Goal: Transaction & Acquisition: Purchase product/service

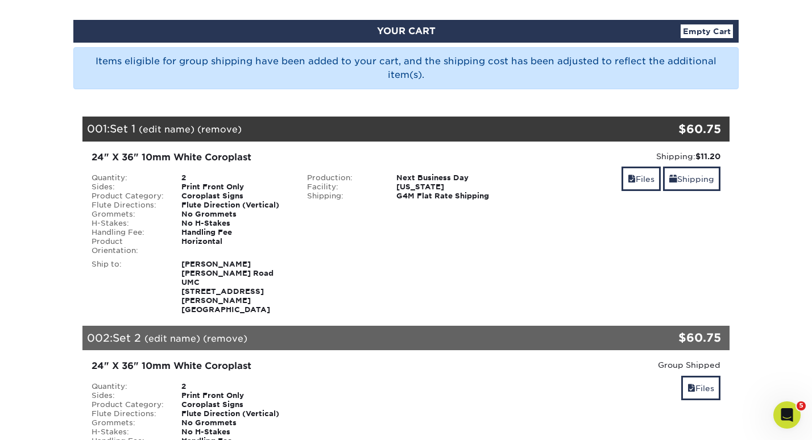
scroll to position [112, 0]
click at [641, 181] on link "Files" at bounding box center [640, 179] width 39 height 24
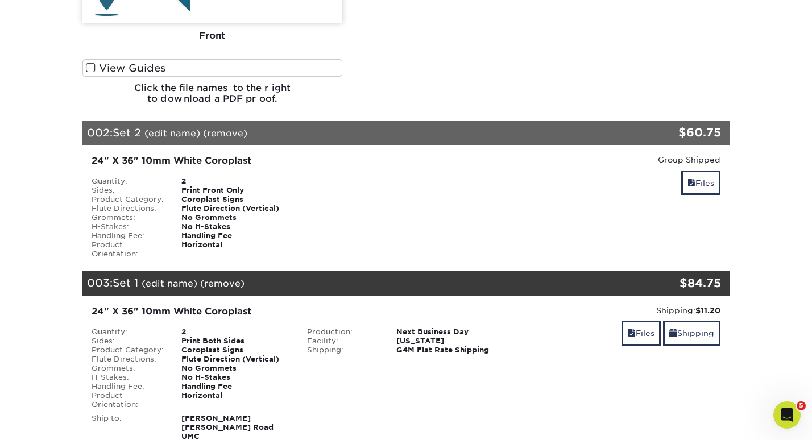
scroll to position [821, 0]
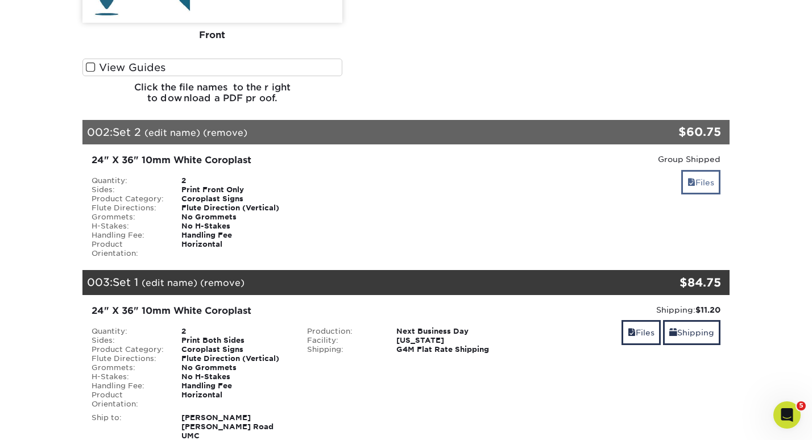
click at [688, 178] on span at bounding box center [691, 182] width 8 height 9
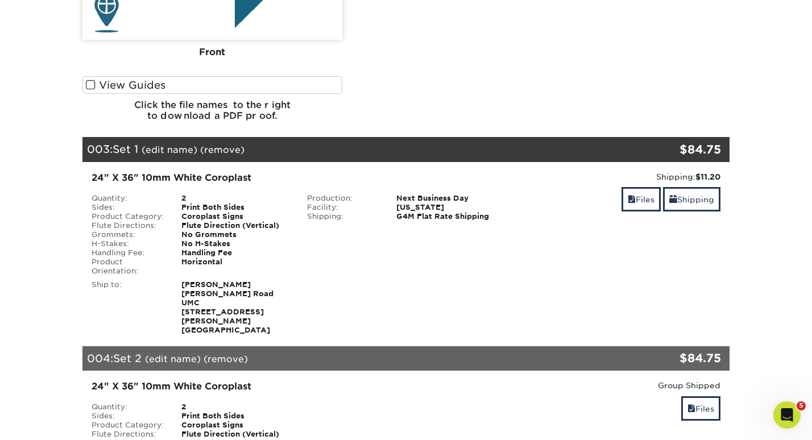
scroll to position [1453, 0]
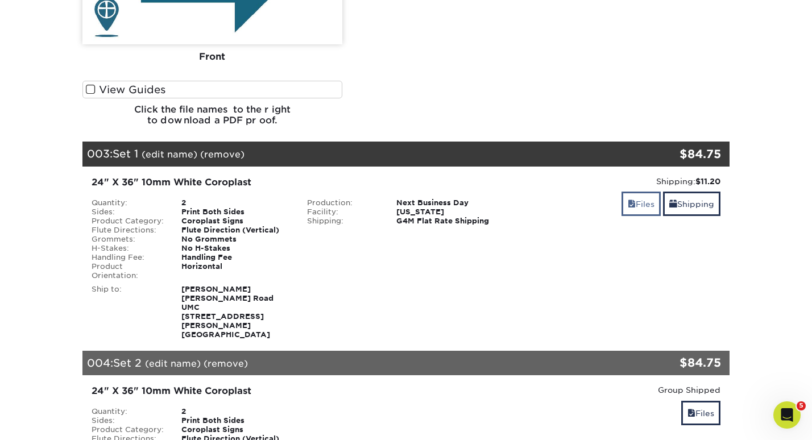
click at [644, 192] on link "Files" at bounding box center [640, 204] width 39 height 24
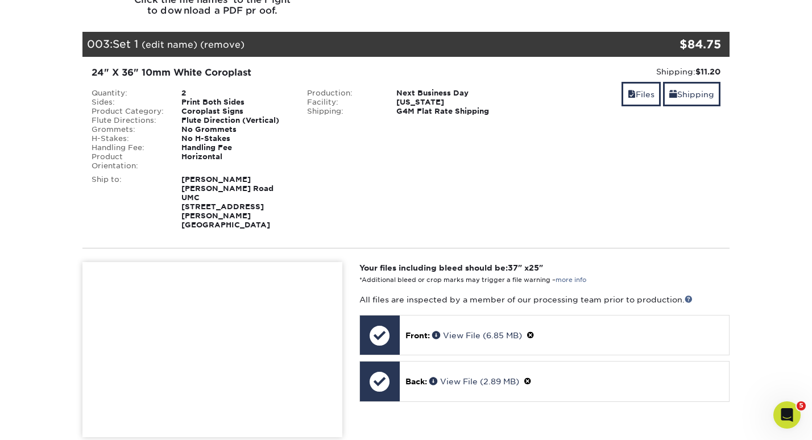
scroll to position [1604, 0]
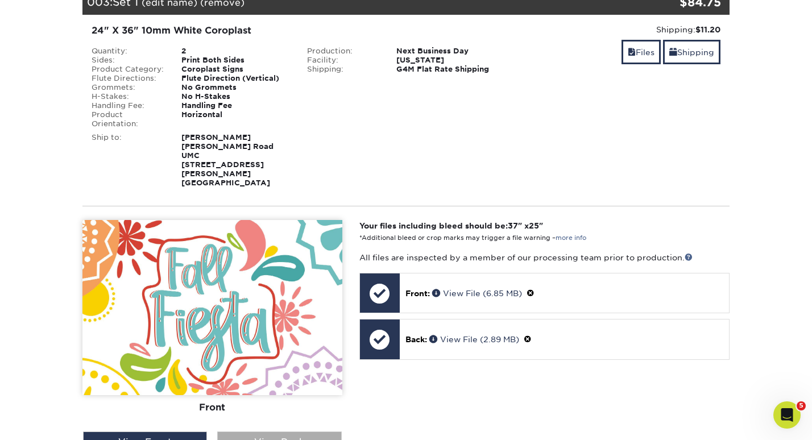
click at [274, 432] on div "View Back" at bounding box center [279, 443] width 124 height 22
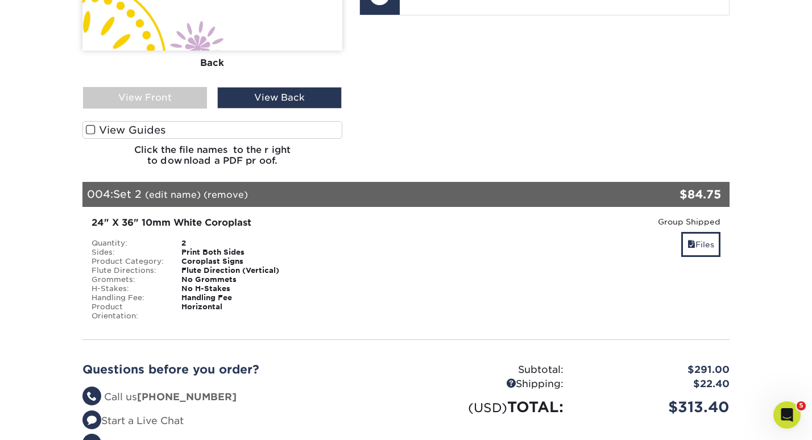
scroll to position [1964, 0]
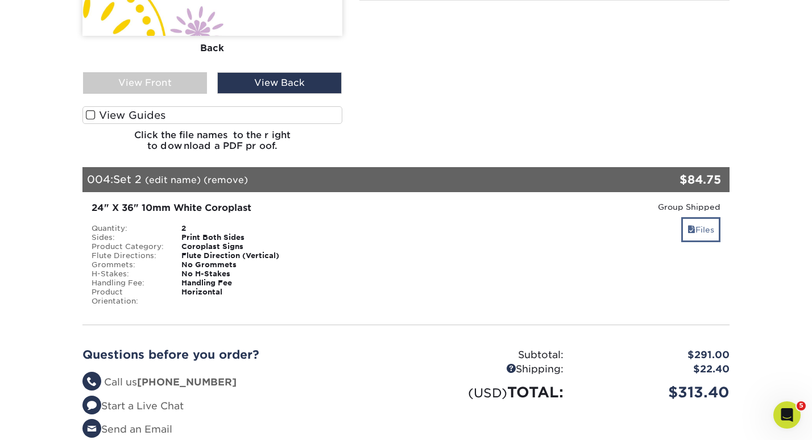
click at [701, 217] on link "Files" at bounding box center [700, 229] width 39 height 24
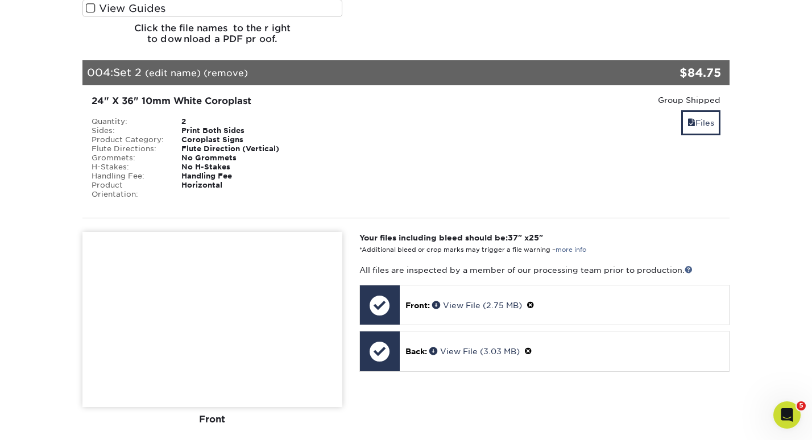
scroll to position [2071, 0]
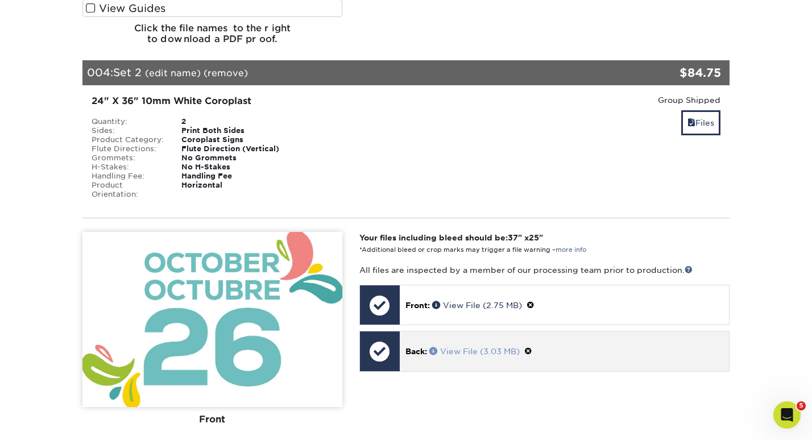
click at [487, 347] on link "View File (3.03 MB)" at bounding box center [474, 351] width 90 height 9
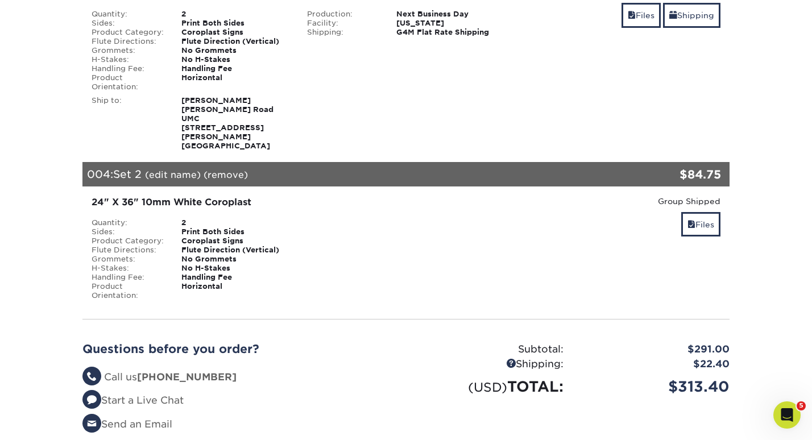
scroll to position [633, 0]
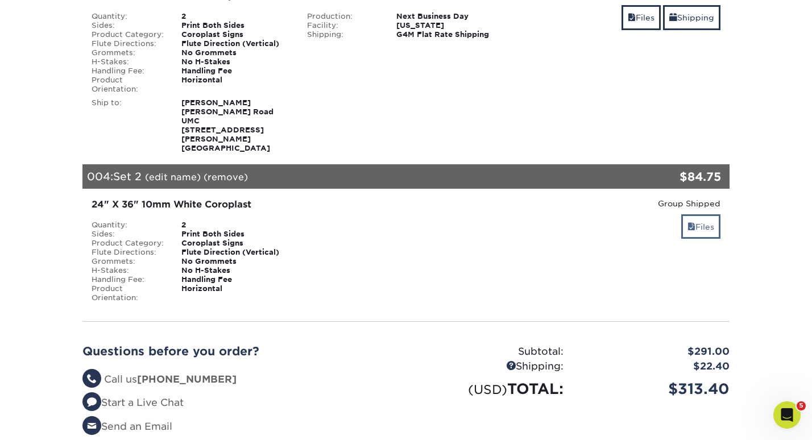
click at [695, 214] on link "Files" at bounding box center [700, 226] width 39 height 24
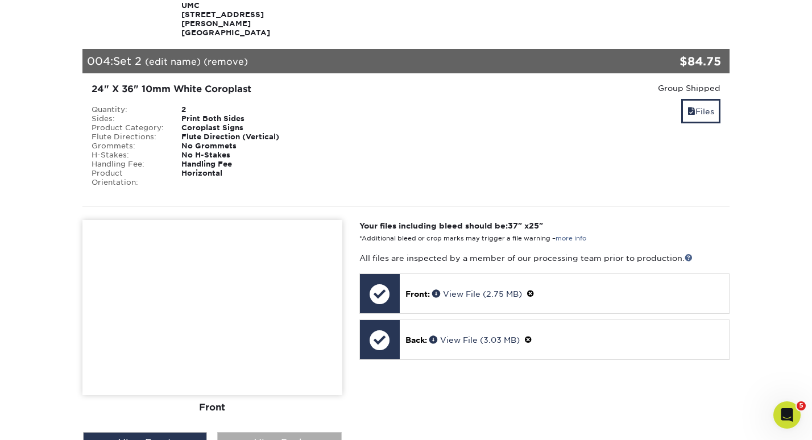
scroll to position [750, 0]
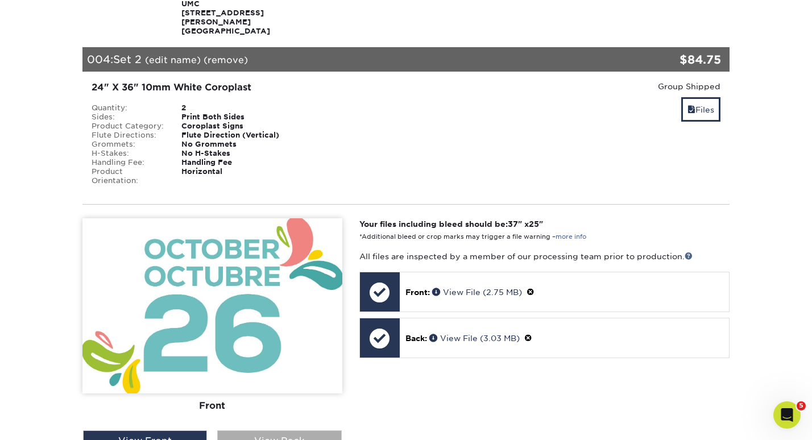
click at [279, 430] on div "View Back" at bounding box center [279, 441] width 124 height 22
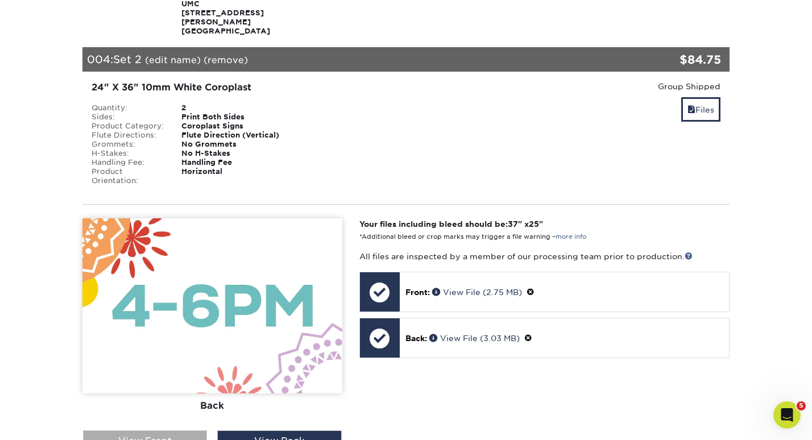
click at [157, 430] on div "View Front" at bounding box center [145, 441] width 124 height 22
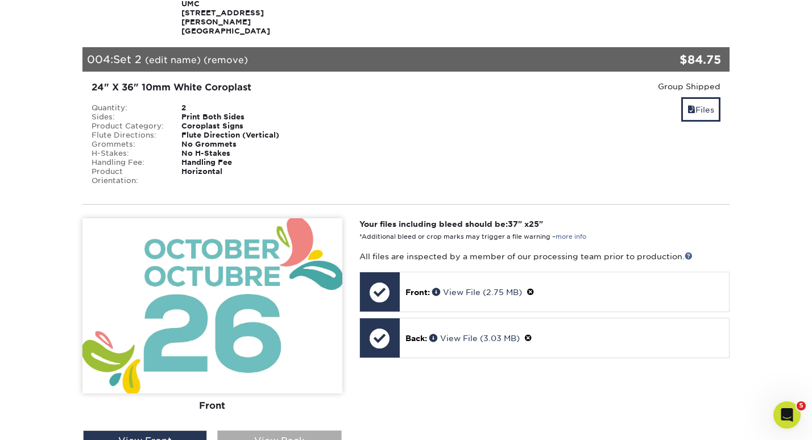
click at [285, 430] on div "View Back" at bounding box center [279, 441] width 124 height 22
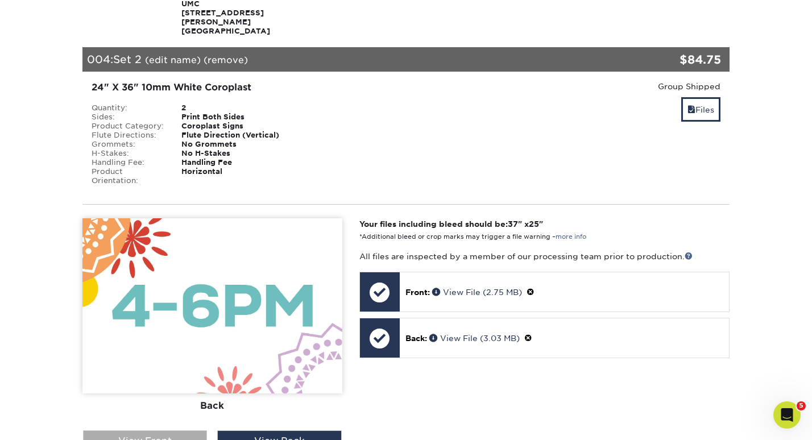
click at [182, 430] on div "View Front" at bounding box center [145, 441] width 124 height 22
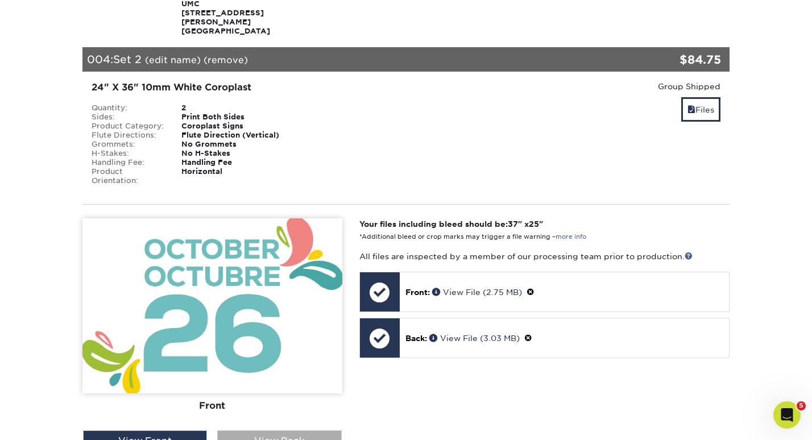
click at [272, 430] on div "View Back" at bounding box center [279, 441] width 124 height 22
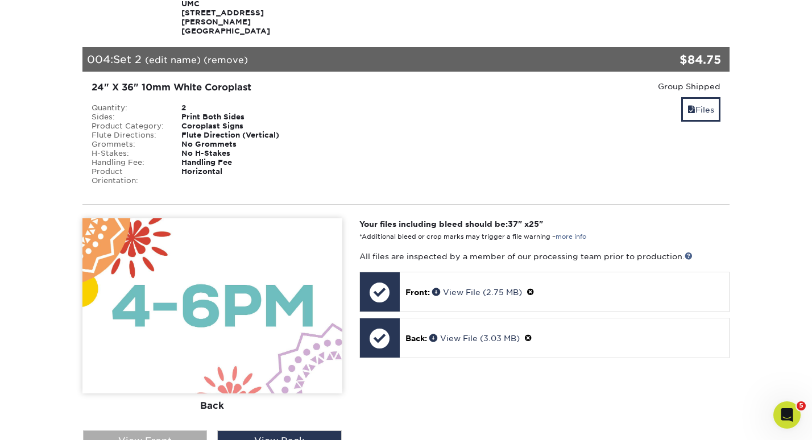
click at [183, 430] on div "View Front" at bounding box center [145, 441] width 124 height 22
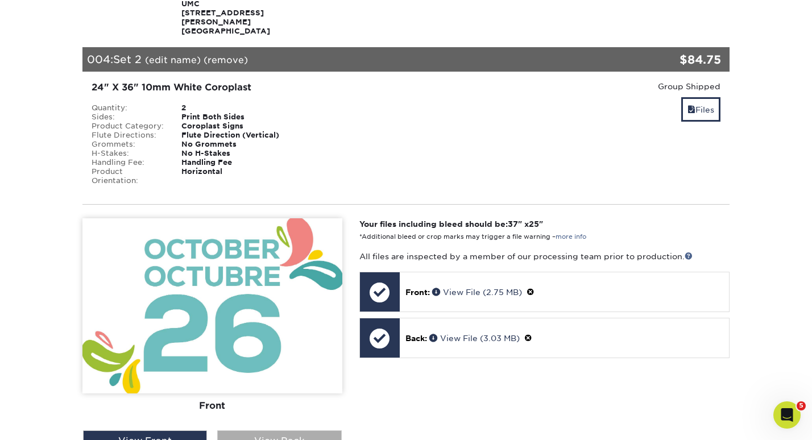
click at [275, 430] on div "View Back" at bounding box center [279, 441] width 124 height 22
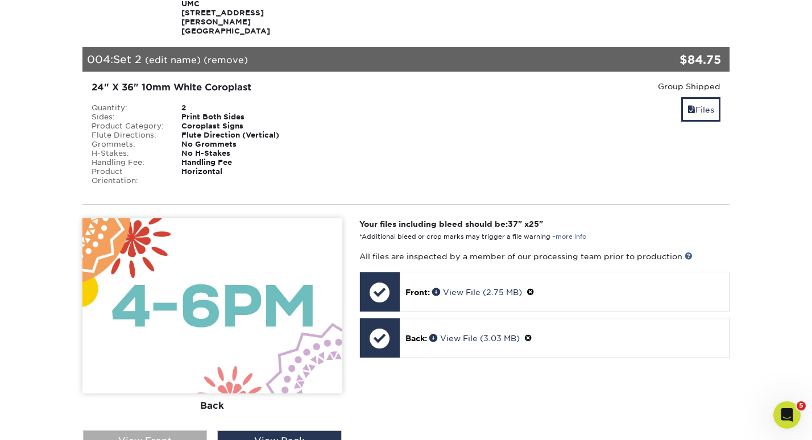
click at [144, 430] on div "View Front" at bounding box center [145, 441] width 124 height 22
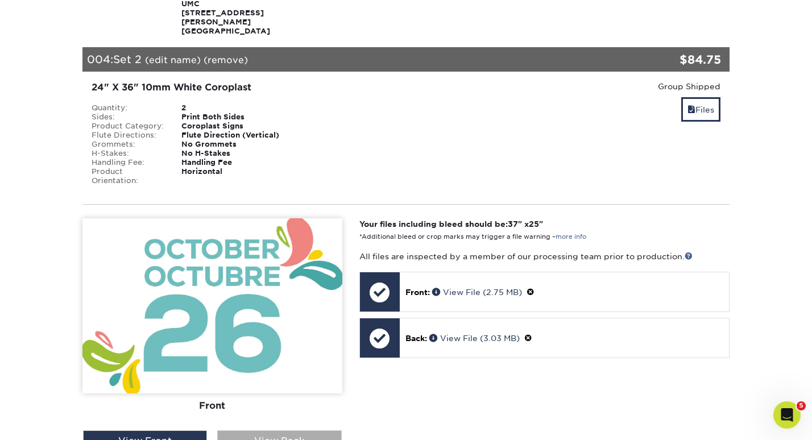
click at [269, 430] on div "View Back" at bounding box center [279, 441] width 124 height 22
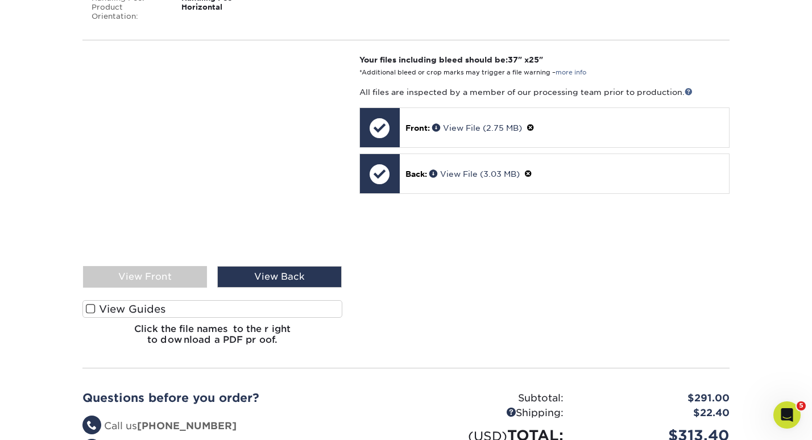
scroll to position [913, 0]
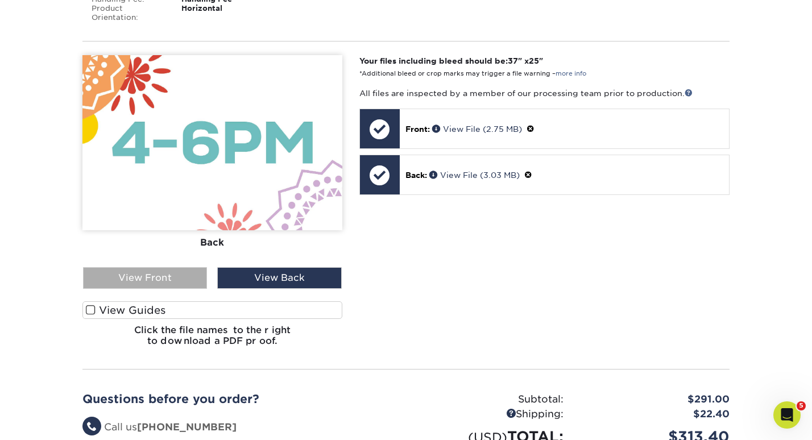
click at [155, 267] on div "View Front" at bounding box center [145, 278] width 124 height 22
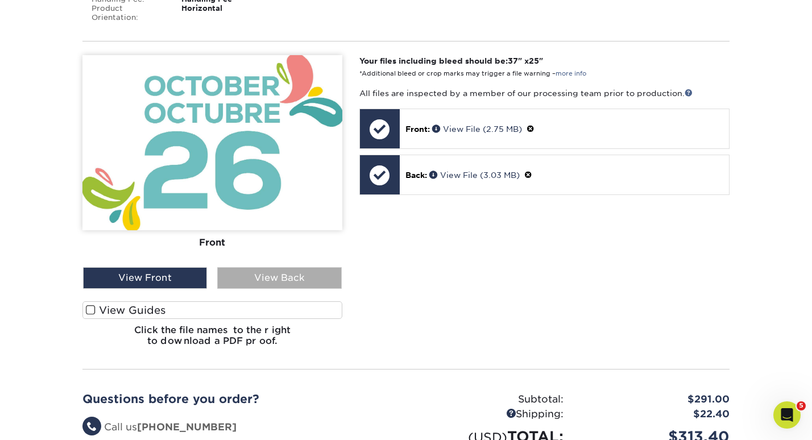
click at [261, 267] on div "View Back" at bounding box center [279, 278] width 124 height 22
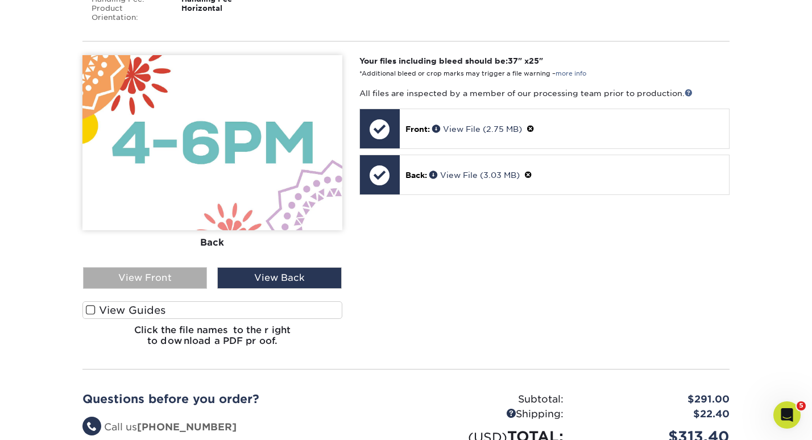
click at [155, 267] on div "View Front" at bounding box center [145, 278] width 124 height 22
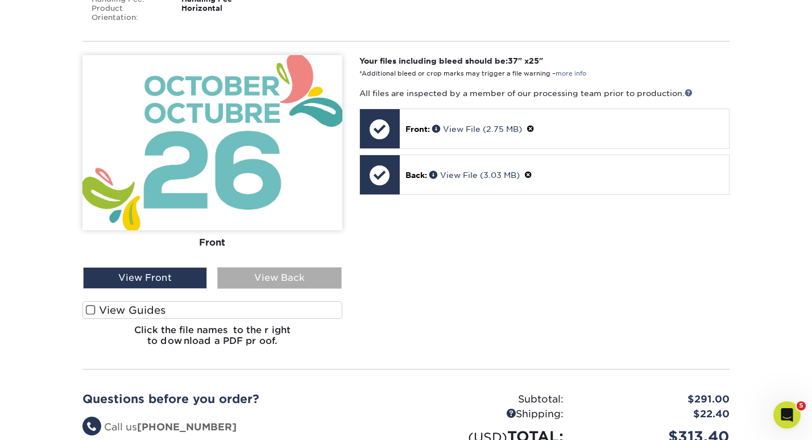
click at [243, 267] on div "View Back" at bounding box center [279, 278] width 124 height 22
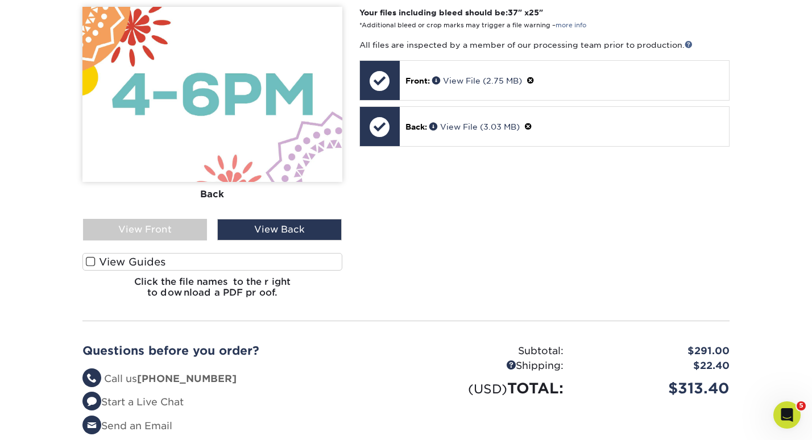
scroll to position [1086, 0]
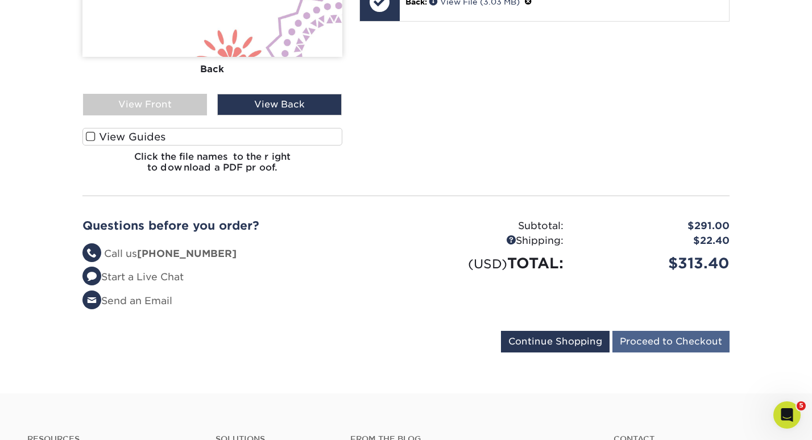
click at [661, 331] on input "Proceed to Checkout" at bounding box center [670, 342] width 117 height 22
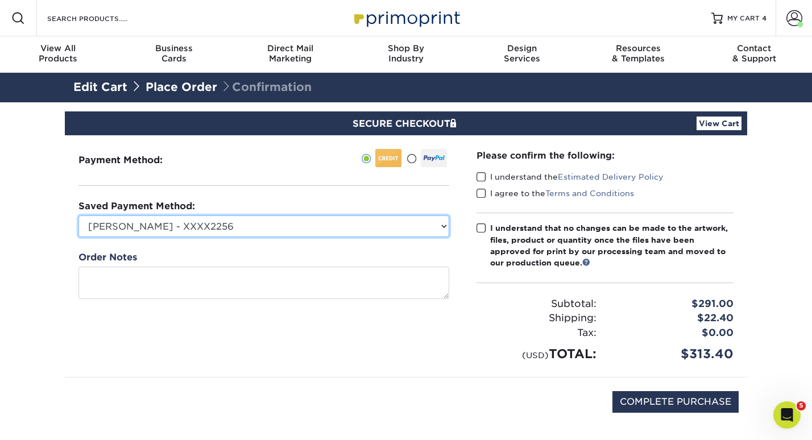
select select
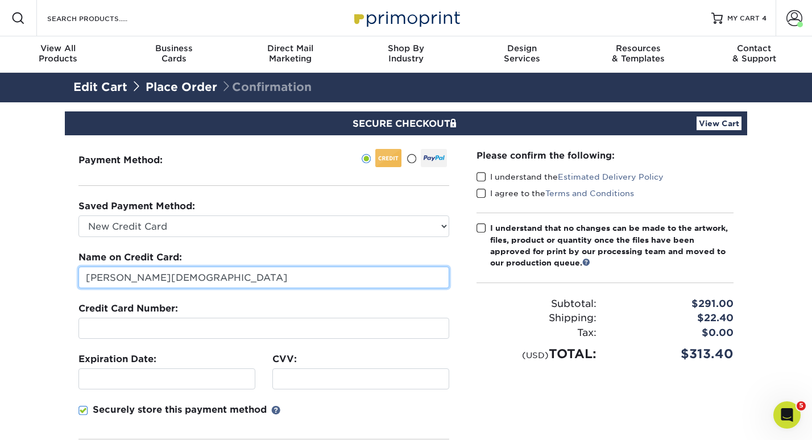
click at [209, 276] on input "Paige Christian" at bounding box center [263, 278] width 371 height 22
drag, startPoint x: 209, startPoint y: 276, endPoint x: -26, endPoint y: 275, distance: 234.8
type input "Cora Welch"
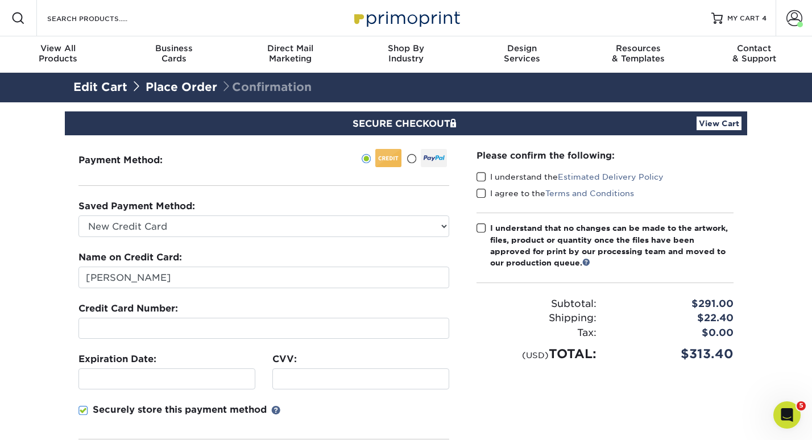
click at [134, 388] on div at bounding box center [166, 378] width 177 height 21
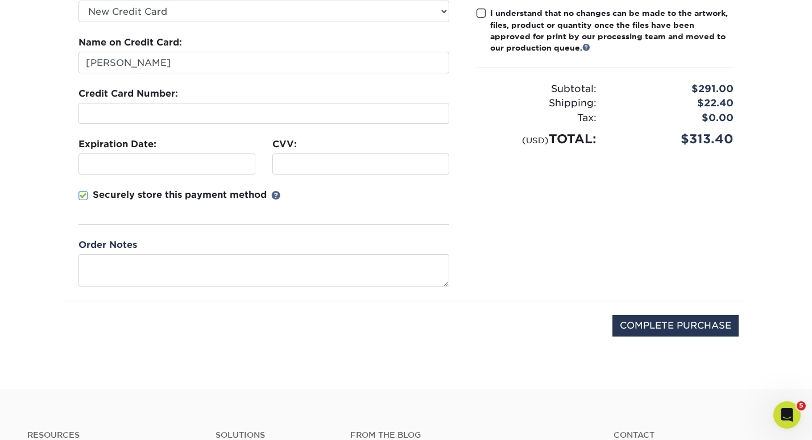
scroll to position [211, 0]
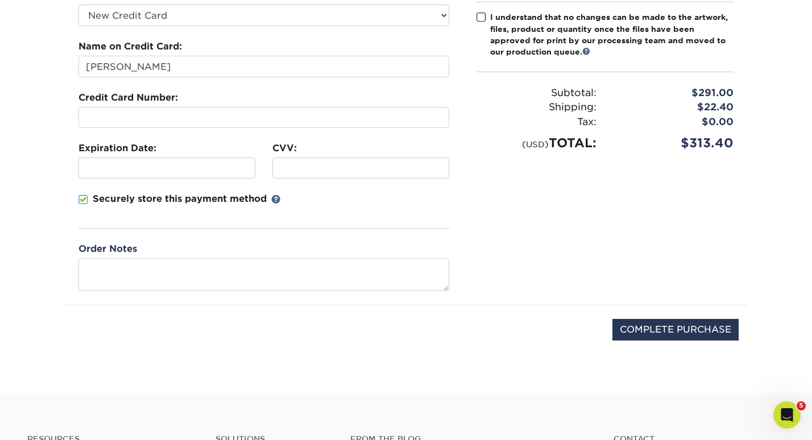
click at [417, 329] on div "COMPLETE PURCHASE" at bounding box center [405, 335] width 665 height 61
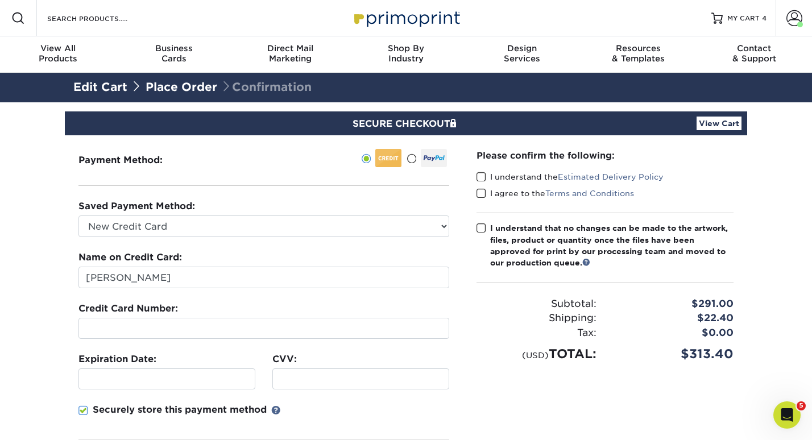
scroll to position [0, 0]
click at [167, 90] on link "Place Order" at bounding box center [182, 87] width 72 height 14
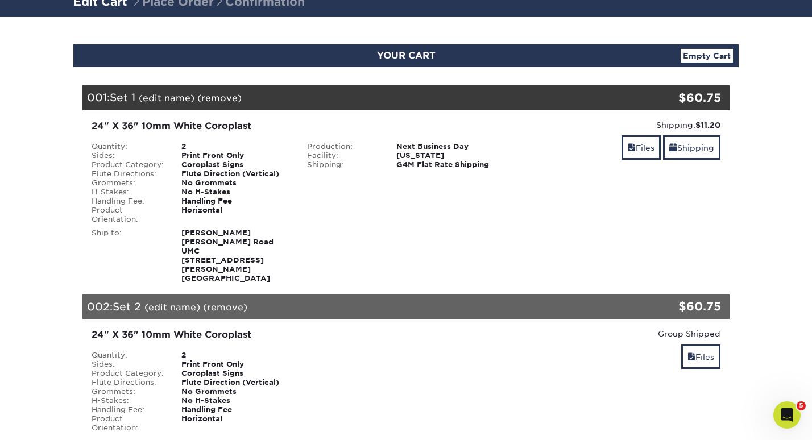
scroll to position [210, 0]
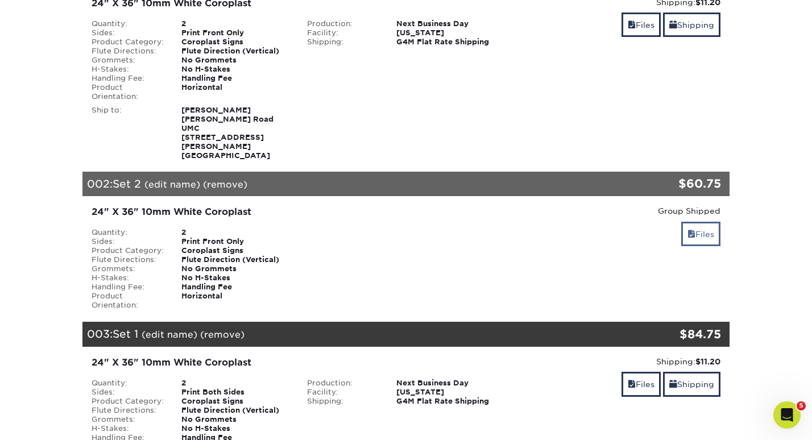
click at [706, 222] on link "Files" at bounding box center [700, 234] width 39 height 24
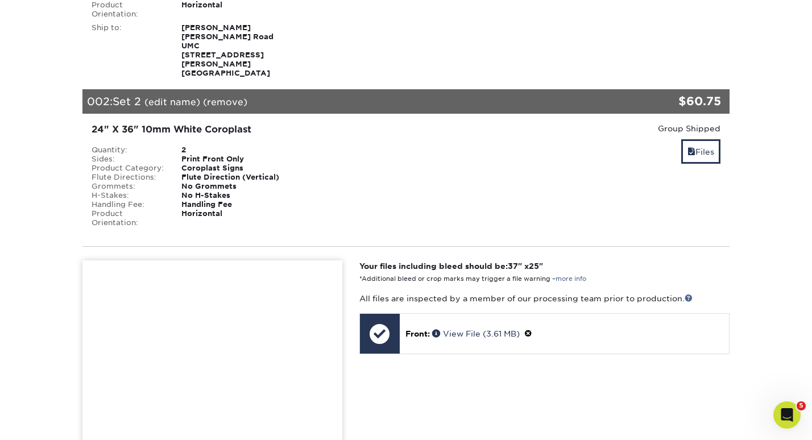
scroll to position [289, 0]
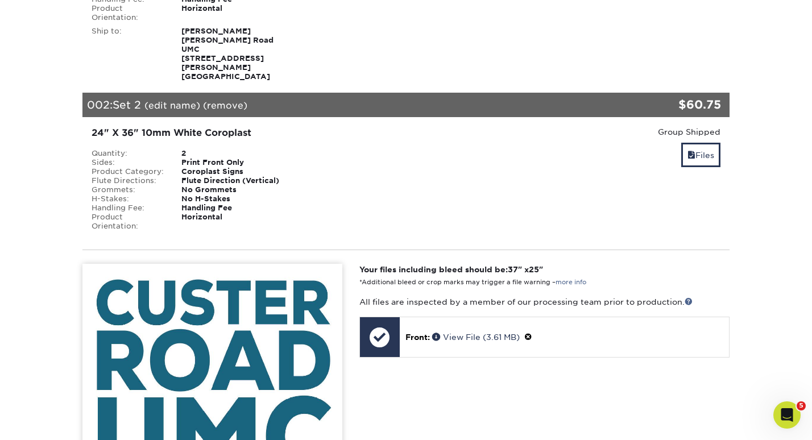
click at [195, 213] on div "Horizontal" at bounding box center [236, 222] width 126 height 18
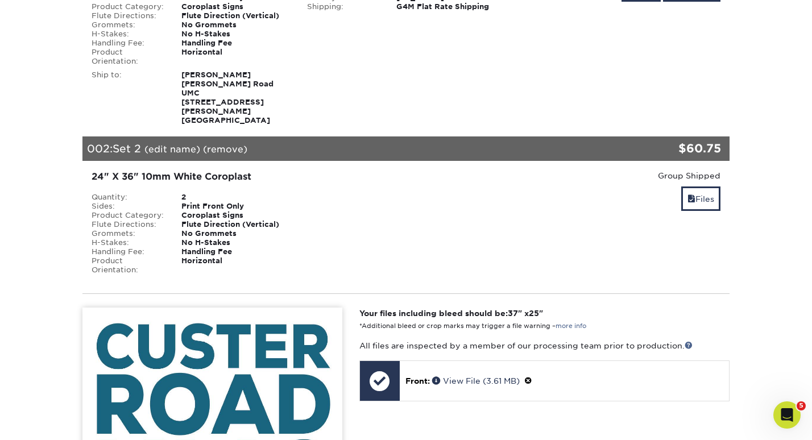
scroll to position [227, 0]
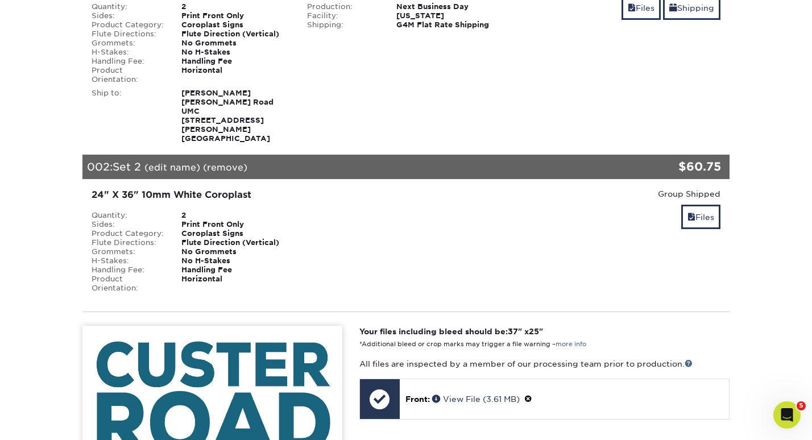
click at [167, 162] on link "(edit name)" at bounding box center [172, 167] width 56 height 11
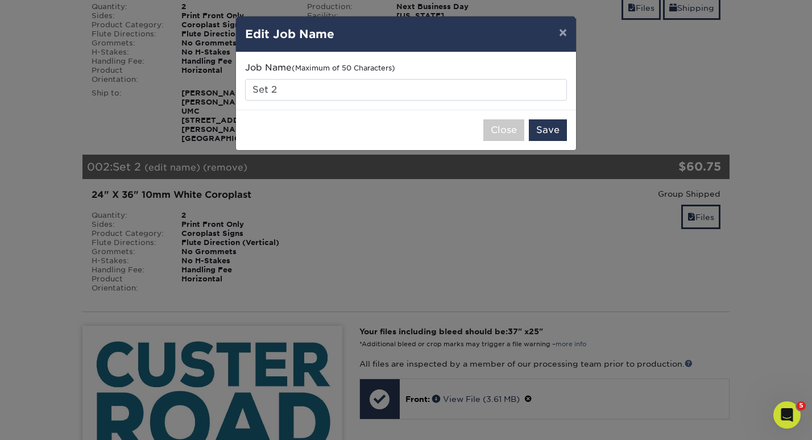
click at [526, 121] on div "Close Save" at bounding box center [406, 130] width 340 height 40
click at [526, 123] on div "Close Save" at bounding box center [406, 130] width 340 height 40
click at [515, 127] on button "Close" at bounding box center [503, 130] width 41 height 22
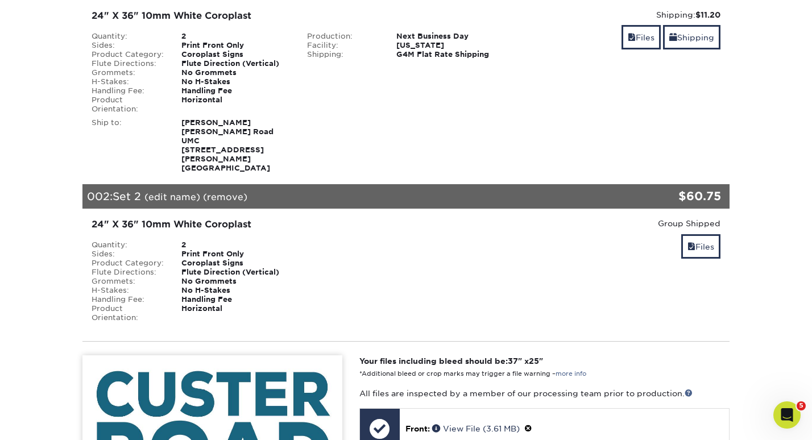
scroll to position [192, 0]
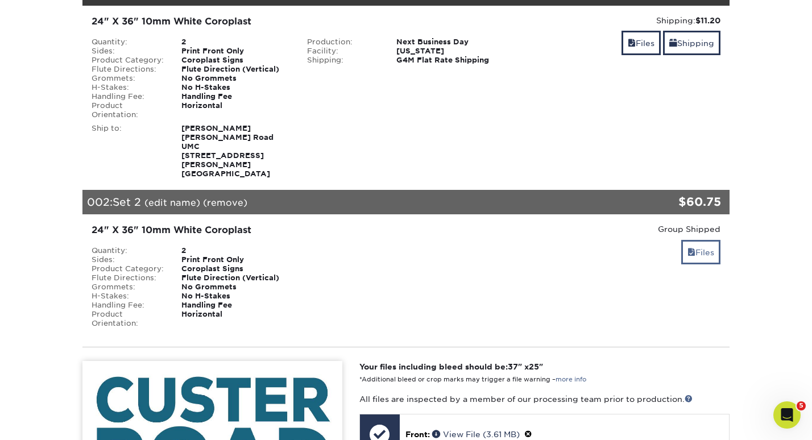
click at [698, 240] on link "Files" at bounding box center [700, 252] width 39 height 24
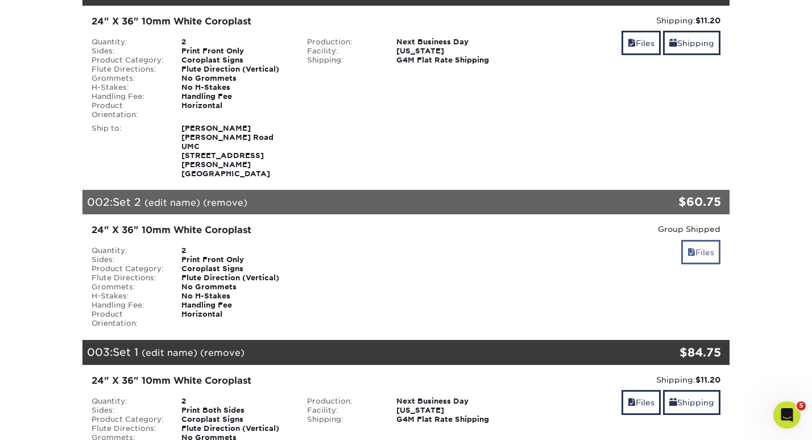
click at [698, 240] on link "Files" at bounding box center [700, 252] width 39 height 24
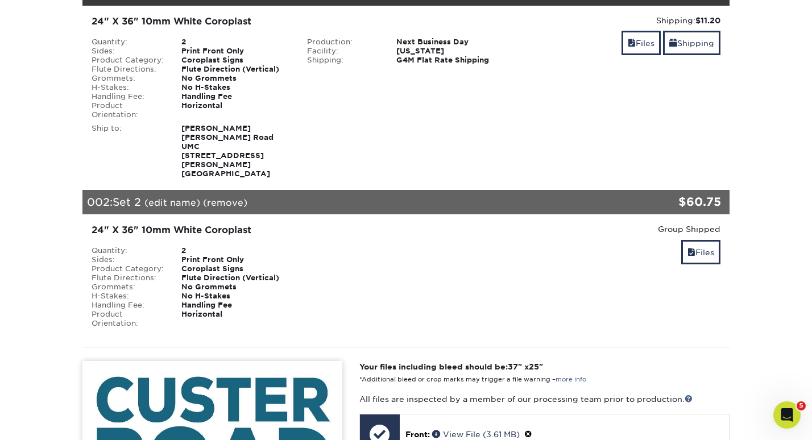
click at [107, 223] on div "24" X 36" 10mm White Coroplast" at bounding box center [298, 230] width 413 height 14
click at [217, 310] on div "Horizontal" at bounding box center [236, 319] width 126 height 18
click at [146, 310] on div "Product Orientation:" at bounding box center [128, 319] width 90 height 18
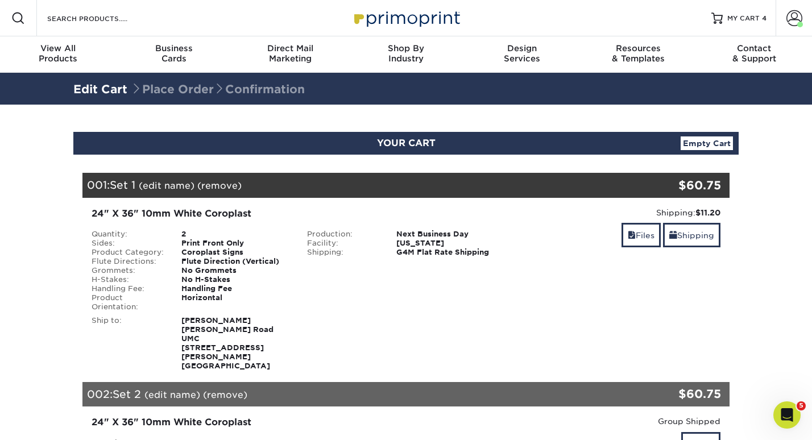
scroll to position [0, 0]
click at [94, 86] on link "Edit Cart" at bounding box center [100, 89] width 54 height 14
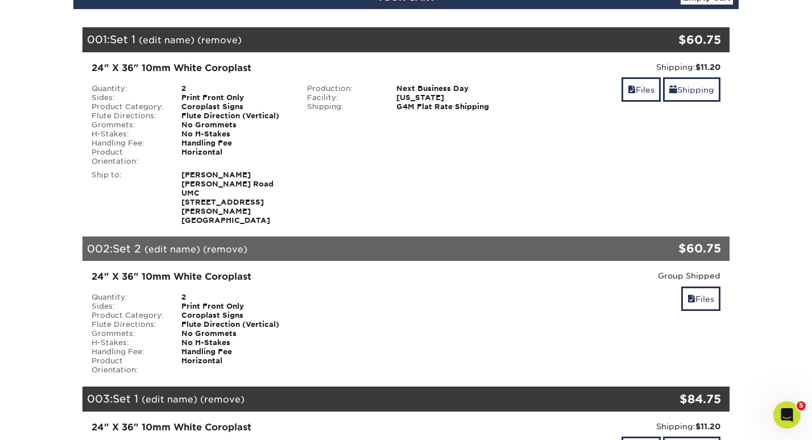
scroll to position [146, 0]
click at [256, 237] on div "002: Set 2 (edit name) (remove) Are you sure you want to remove this product ? …" at bounding box center [351, 249] width 539 height 25
click at [123, 242] on span "Set 2" at bounding box center [127, 248] width 28 height 13
click at [131, 293] on div "Quantity:" at bounding box center [128, 297] width 90 height 9
click at [124, 270] on div "24" X 36" 10mm White Coroplast" at bounding box center [298, 277] width 413 height 14
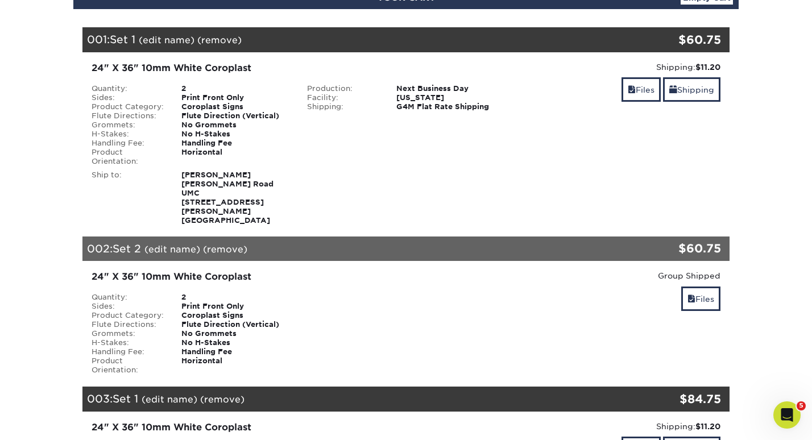
click at [171, 361] on div "24" X 36" 10mm White Coroplast Quantity: 2 Sides: Print Front Only Product Cate…" at bounding box center [406, 322] width 664 height 123
click at [698, 287] on link "Files" at bounding box center [700, 299] width 39 height 24
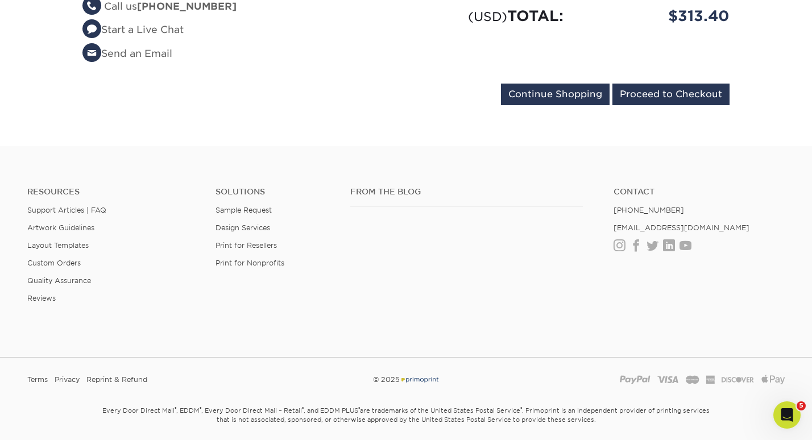
scroll to position [1452, 0]
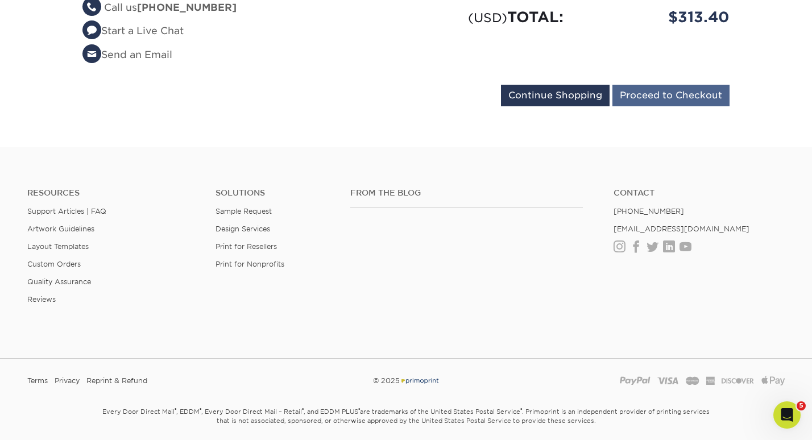
click at [674, 85] on input "Proceed to Checkout" at bounding box center [670, 96] width 117 height 22
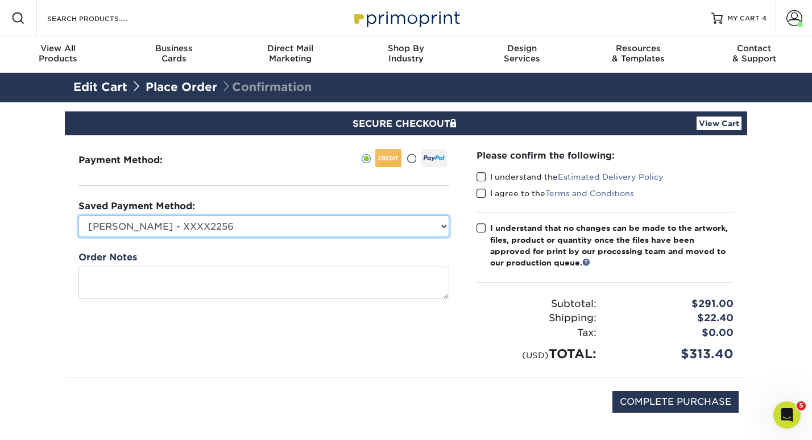
select select
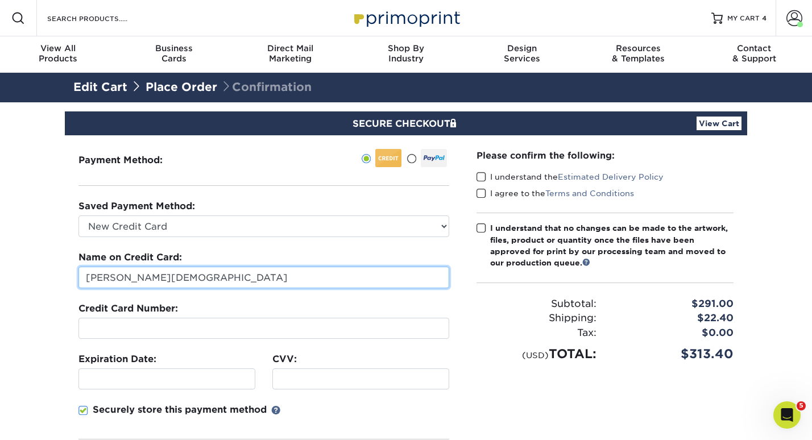
drag, startPoint x: 188, startPoint y: 276, endPoint x: 5, endPoint y: 276, distance: 183.1
click at [5, 276] on section "SECURE CHECKOUT View Cart Payment Method: Saved Payment Method:" at bounding box center [406, 353] width 812 height 502
type input "[PERSON_NAME]"
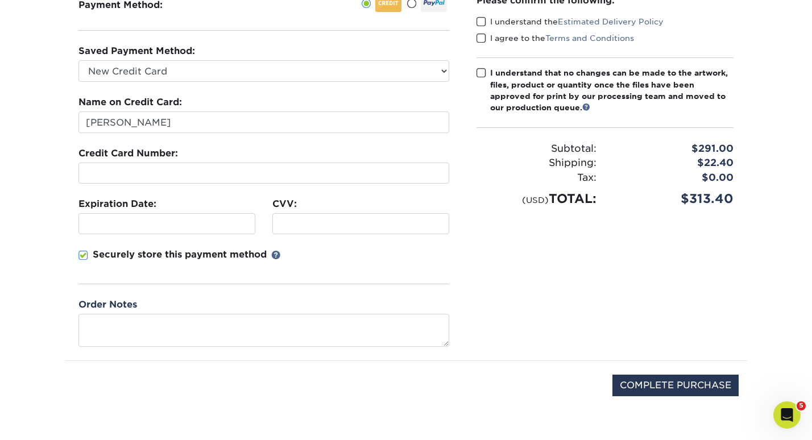
scroll to position [131, 0]
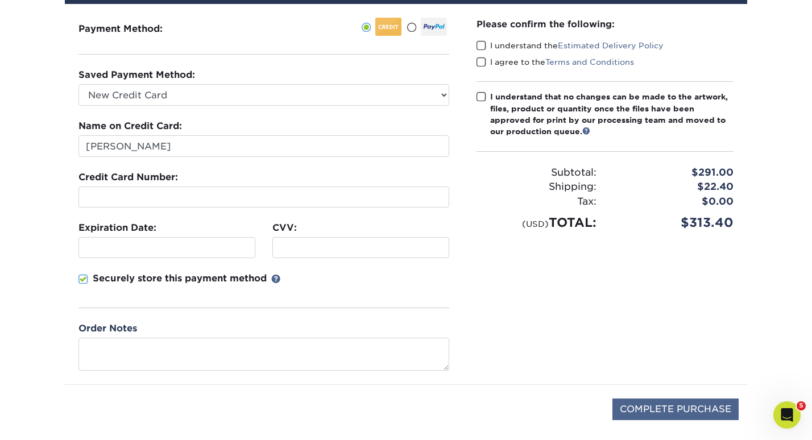
click at [630, 414] on input "COMPLETE PURCHASE" at bounding box center [675, 410] width 126 height 22
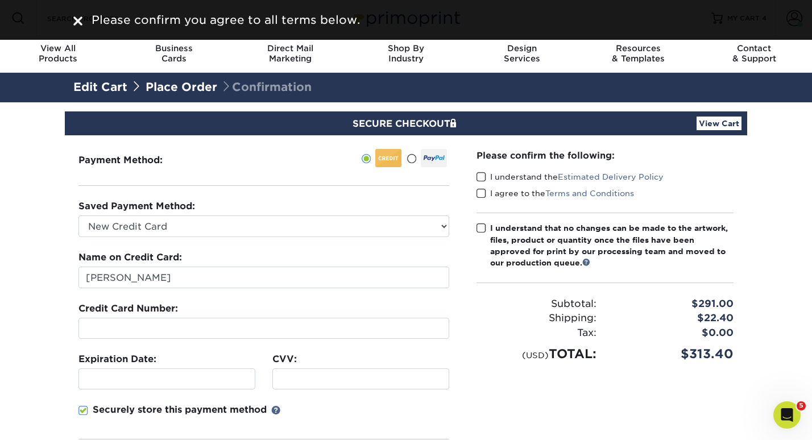
scroll to position [0, 0]
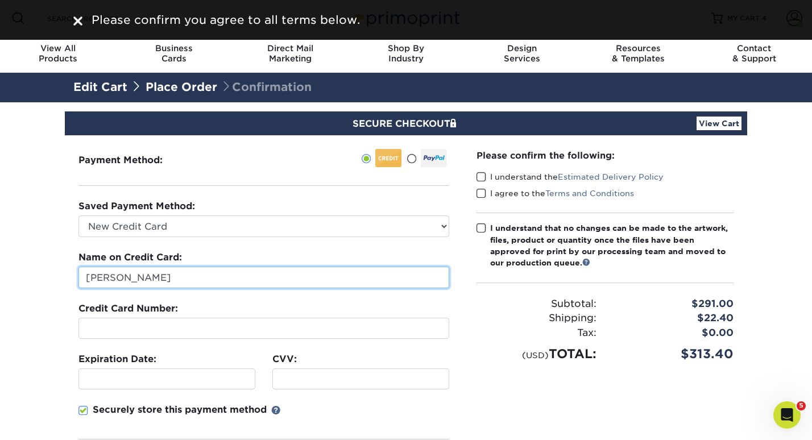
click at [479, 174] on span at bounding box center [481, 177] width 10 height 11
click at [0, 0] on input "I understand the Estimated Delivery Policy" at bounding box center [0, 0] width 0 height 0
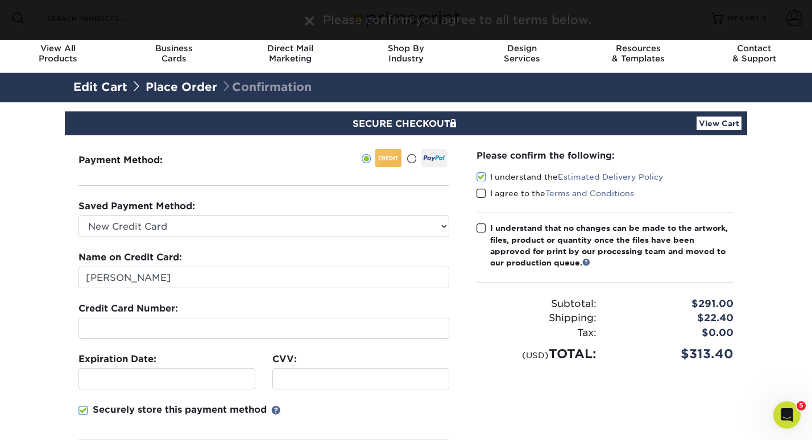
click at [480, 192] on span at bounding box center [481, 193] width 10 height 11
click at [0, 0] on input "I agree to the Terms and Conditions" at bounding box center [0, 0] width 0 height 0
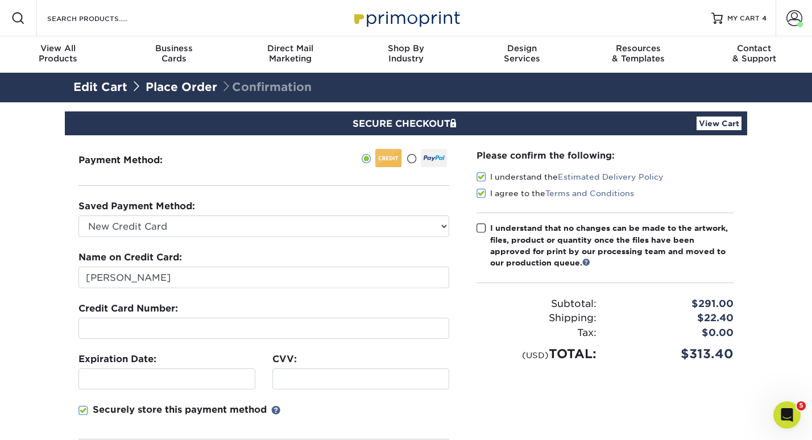
click at [482, 224] on span at bounding box center [481, 228] width 10 height 11
click at [0, 0] on input "I understand that no changes can be made to the artwork, files, product or quan…" at bounding box center [0, 0] width 0 height 0
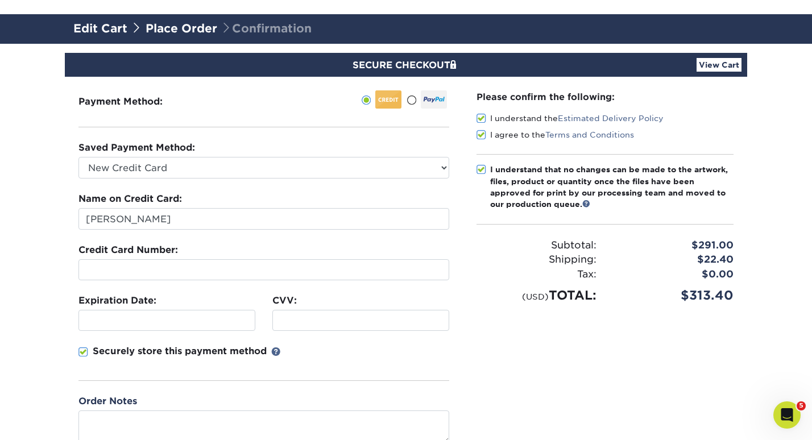
scroll to position [134, 0]
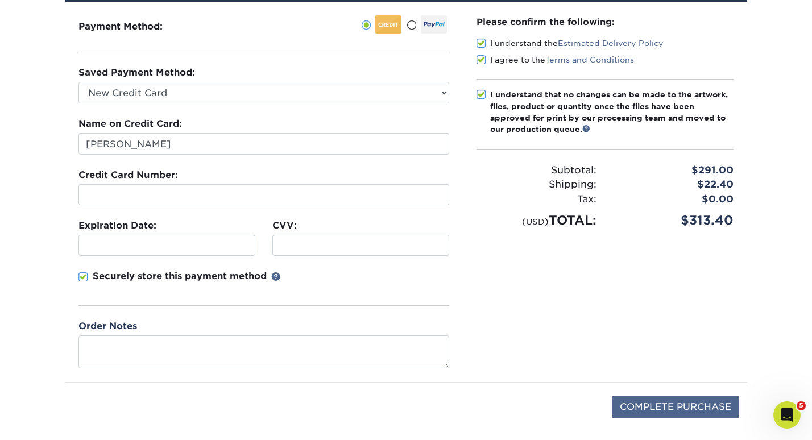
click at [636, 410] on input "COMPLETE PURCHASE" at bounding box center [675, 407] width 126 height 22
type input "PROCESSING, PLEASE WAIT..."
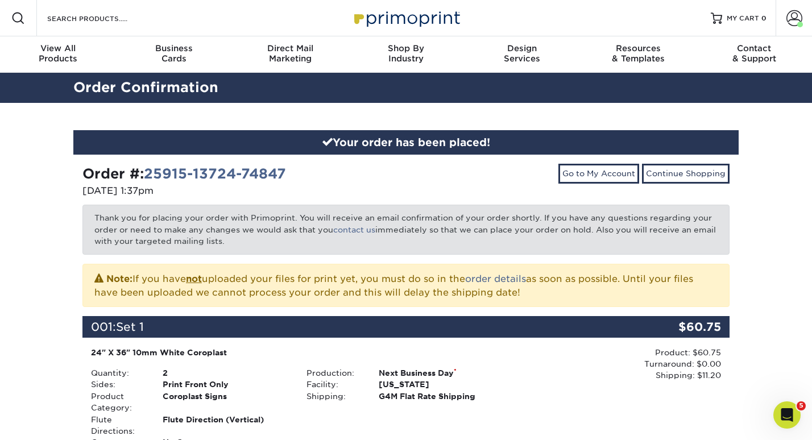
click at [513, 169] on div "Go to My Account Continue Shopping" at bounding box center [572, 182] width 332 height 36
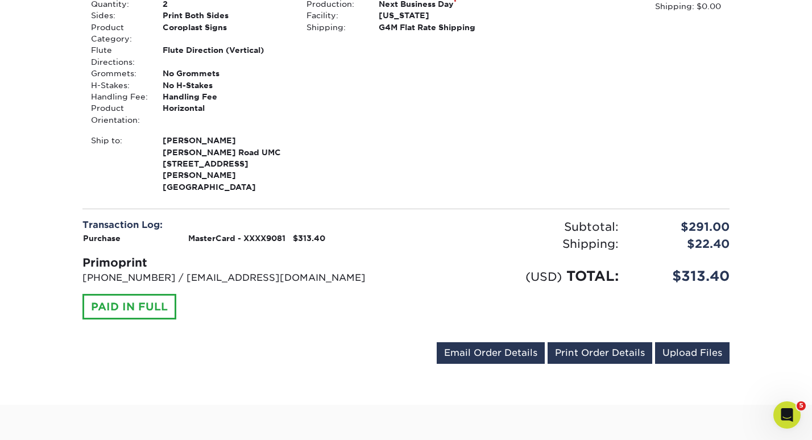
scroll to position [1213, 0]
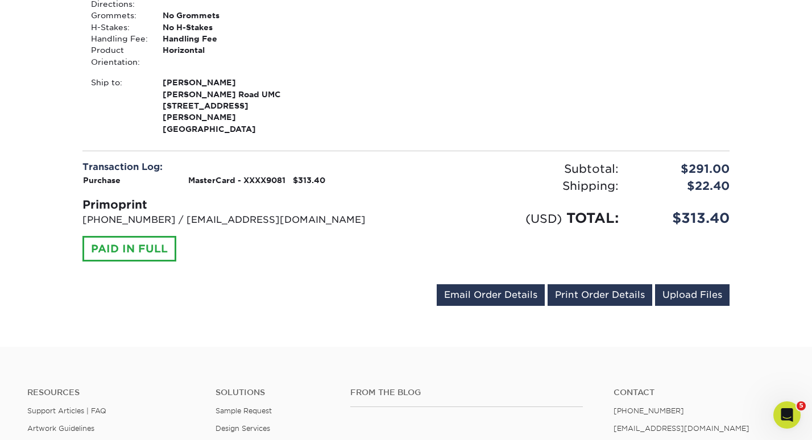
click at [386, 213] on p "[PHONE_NUMBER] / [EMAIL_ADDRESS][DOMAIN_NAME]" at bounding box center [239, 220] width 315 height 14
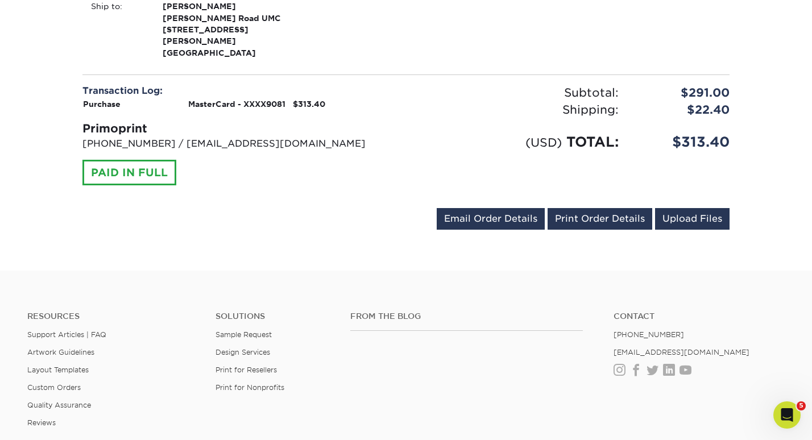
scroll to position [1284, 0]
